Goal: Find contact information: Find contact information

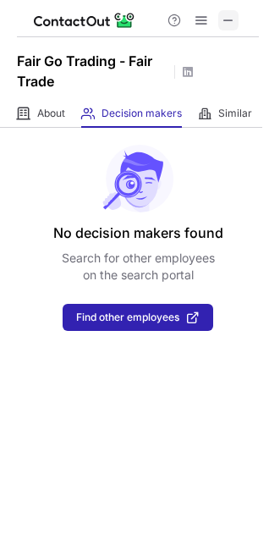
click at [232, 19] on span at bounding box center [229, 21] width 14 height 14
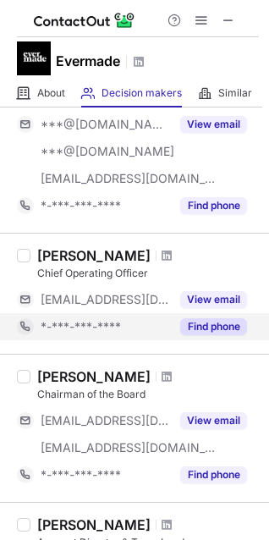
scroll to position [1279, 0]
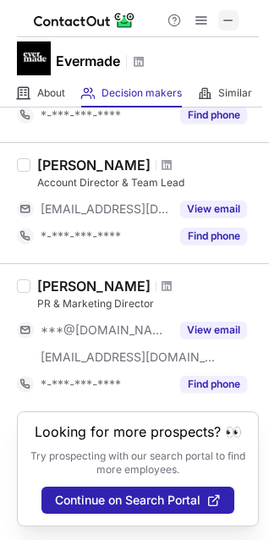
click at [224, 17] on span at bounding box center [229, 21] width 14 height 14
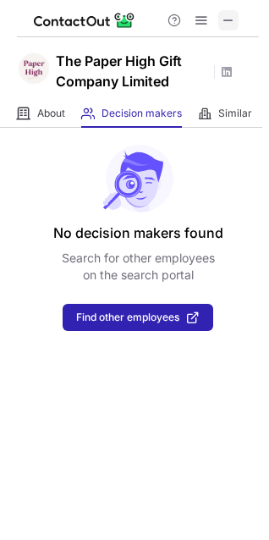
click at [235, 19] on span at bounding box center [229, 21] width 14 height 14
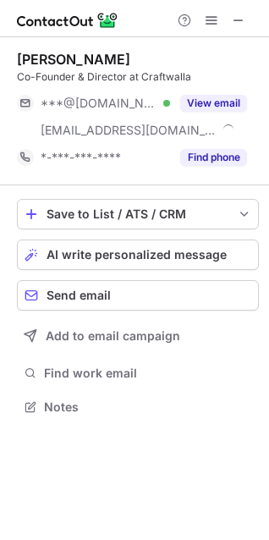
scroll to position [396, 269]
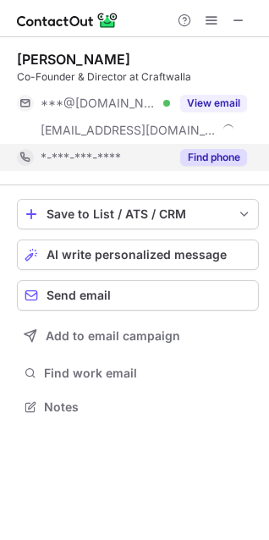
click at [211, 158] on button "Find phone" at bounding box center [213, 157] width 67 height 17
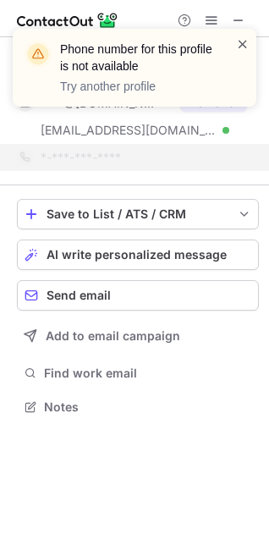
click at [243, 42] on span at bounding box center [243, 44] width 14 height 17
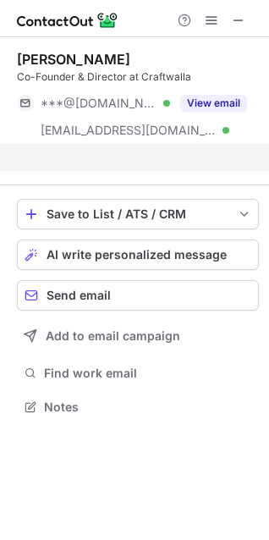
scroll to position [368, 269]
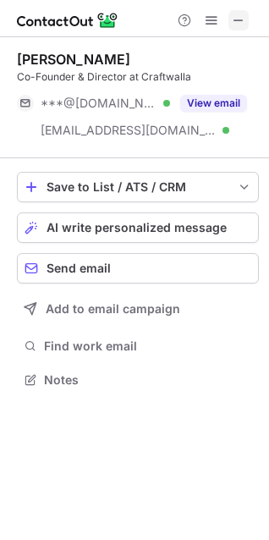
click at [241, 23] on span at bounding box center [239, 21] width 14 height 14
